Goal: Information Seeking & Learning: Find specific fact

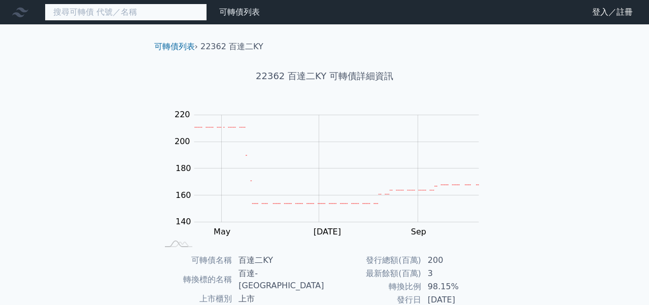
click at [122, 12] on input at bounding box center [126, 12] width 162 height 17
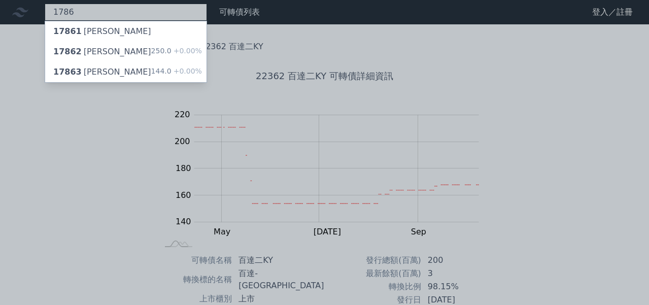
type input "1786"
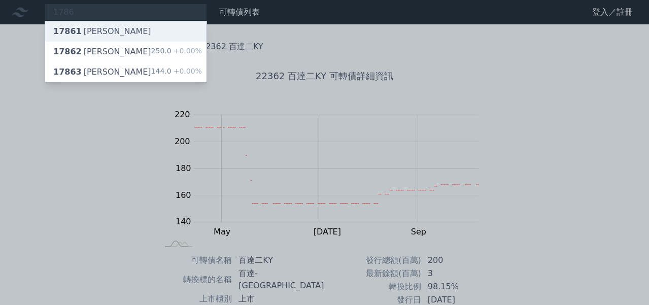
click at [126, 37] on div "17861 [PERSON_NAME]" at bounding box center [125, 31] width 161 height 20
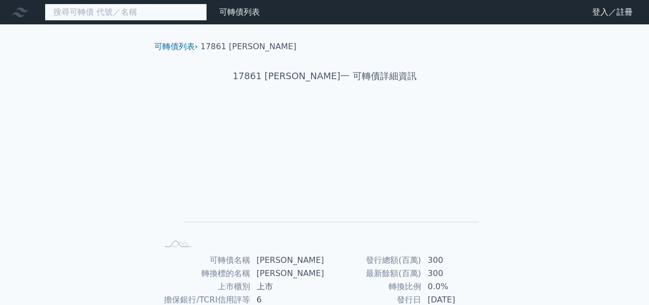
click at [117, 9] on input at bounding box center [126, 12] width 162 height 17
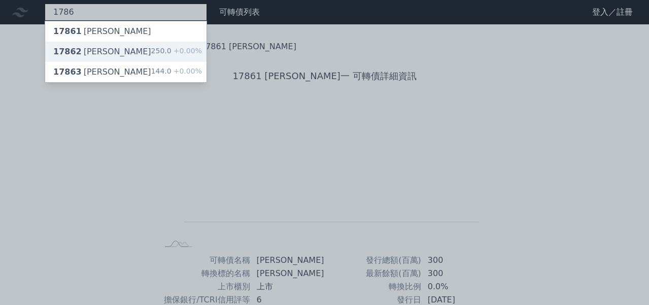
type input "1786"
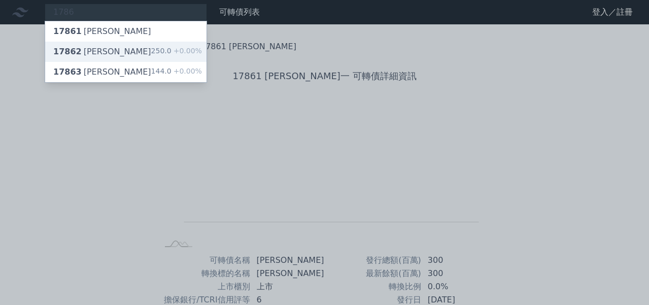
click at [120, 52] on div "17862 [PERSON_NAME]二 250.0 +0.00%" at bounding box center [125, 52] width 161 height 20
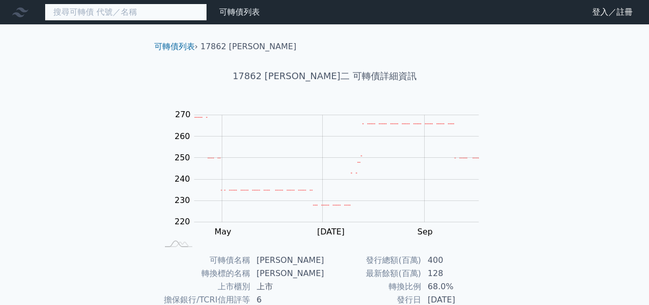
click at [121, 10] on input at bounding box center [126, 12] width 162 height 17
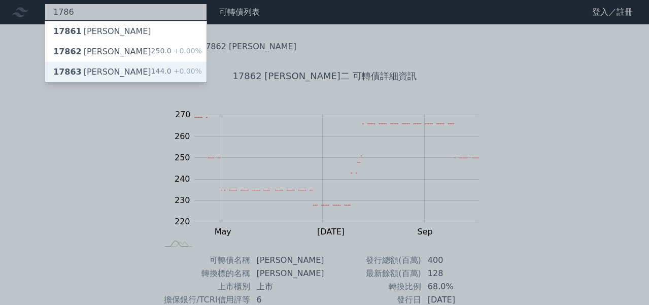
type input "1786"
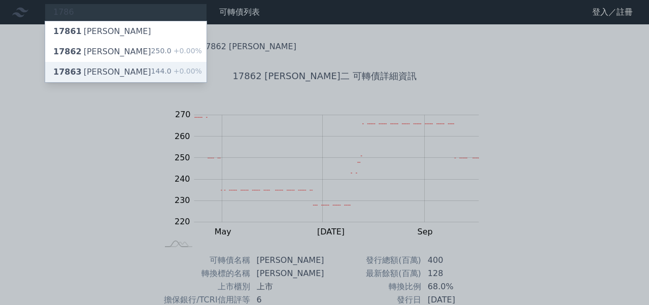
click at [122, 66] on div "17863 [PERSON_NAME]三 144.0 +0.00%" at bounding box center [125, 72] width 161 height 20
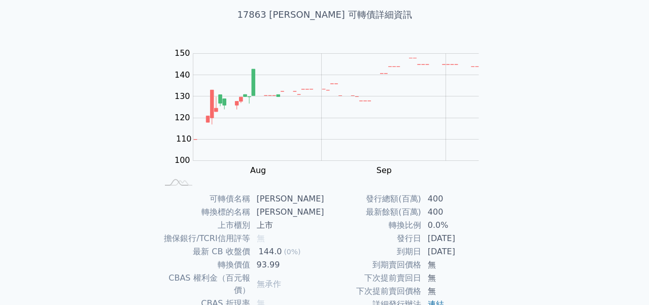
scroll to position [62, 0]
